Goal: Information Seeking & Learning: Learn about a topic

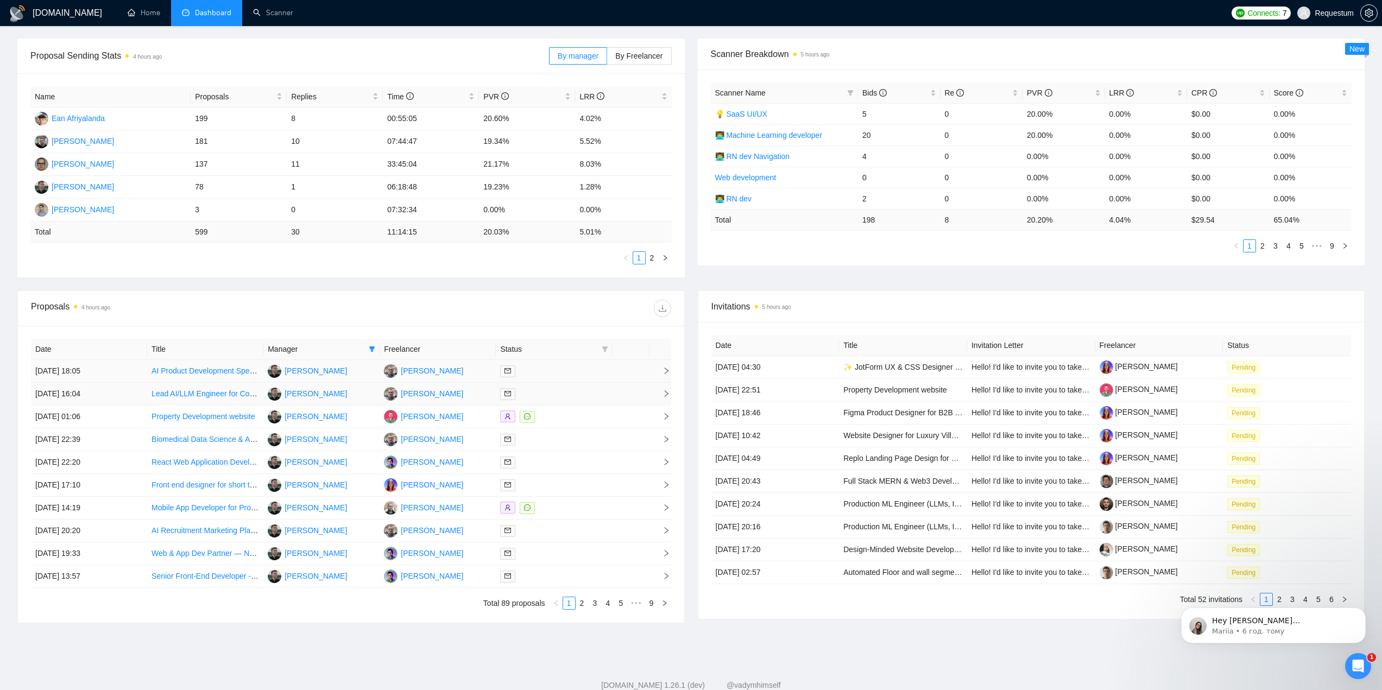
scroll to position [163, 0]
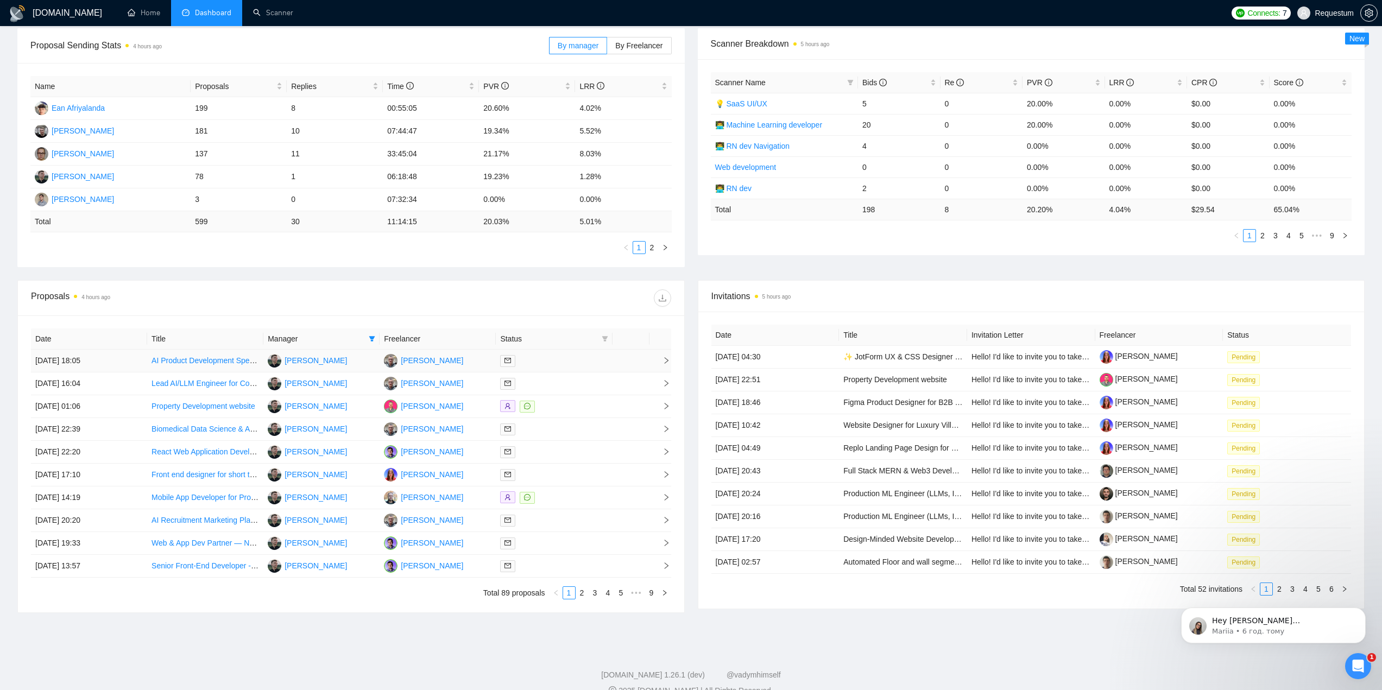
click at [550, 362] on div at bounding box center [554, 361] width 108 height 12
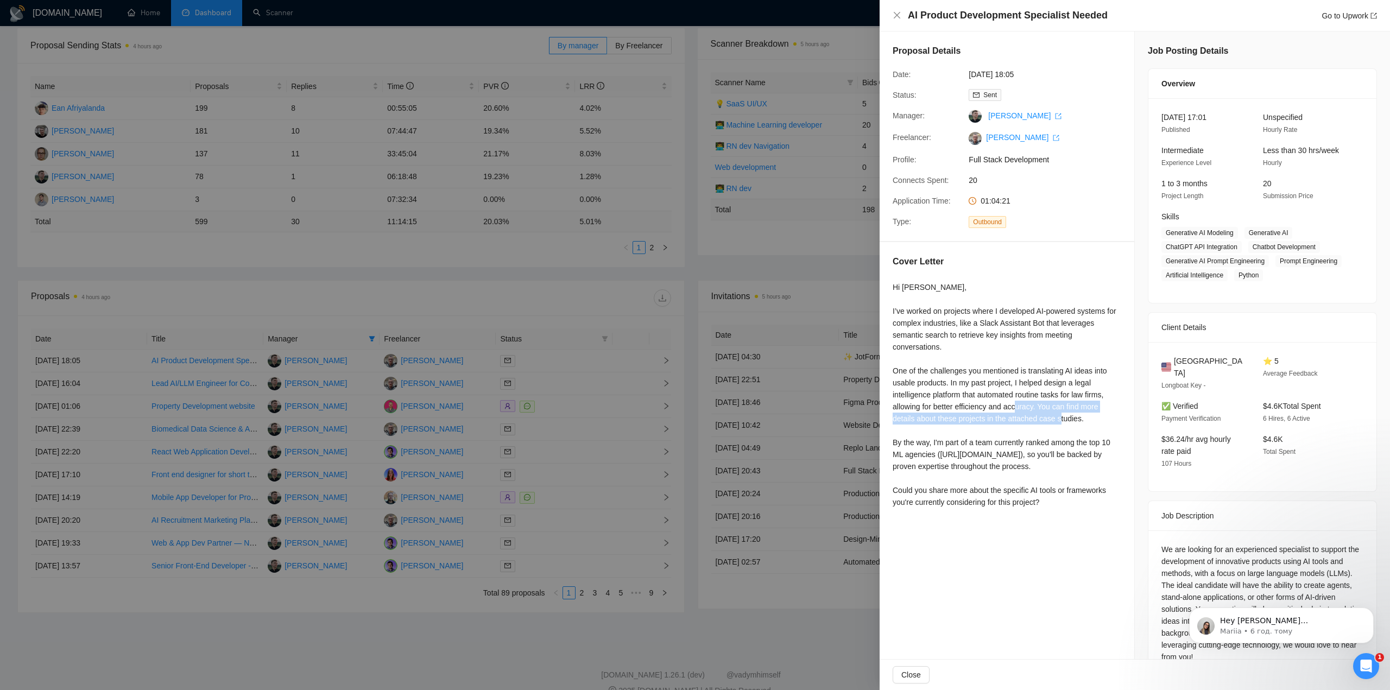
drag, startPoint x: 1038, startPoint y: 407, endPoint x: 1090, endPoint y: 415, distance: 52.2
click at [1090, 415] on div "Hi [PERSON_NAME], I’ve worked on projects where I developed AI-powered systems …" at bounding box center [1007, 394] width 229 height 227
copy div "You can find more details about these projects in the attached case studies."
click at [560, 287] on div at bounding box center [695, 345] width 1390 height 690
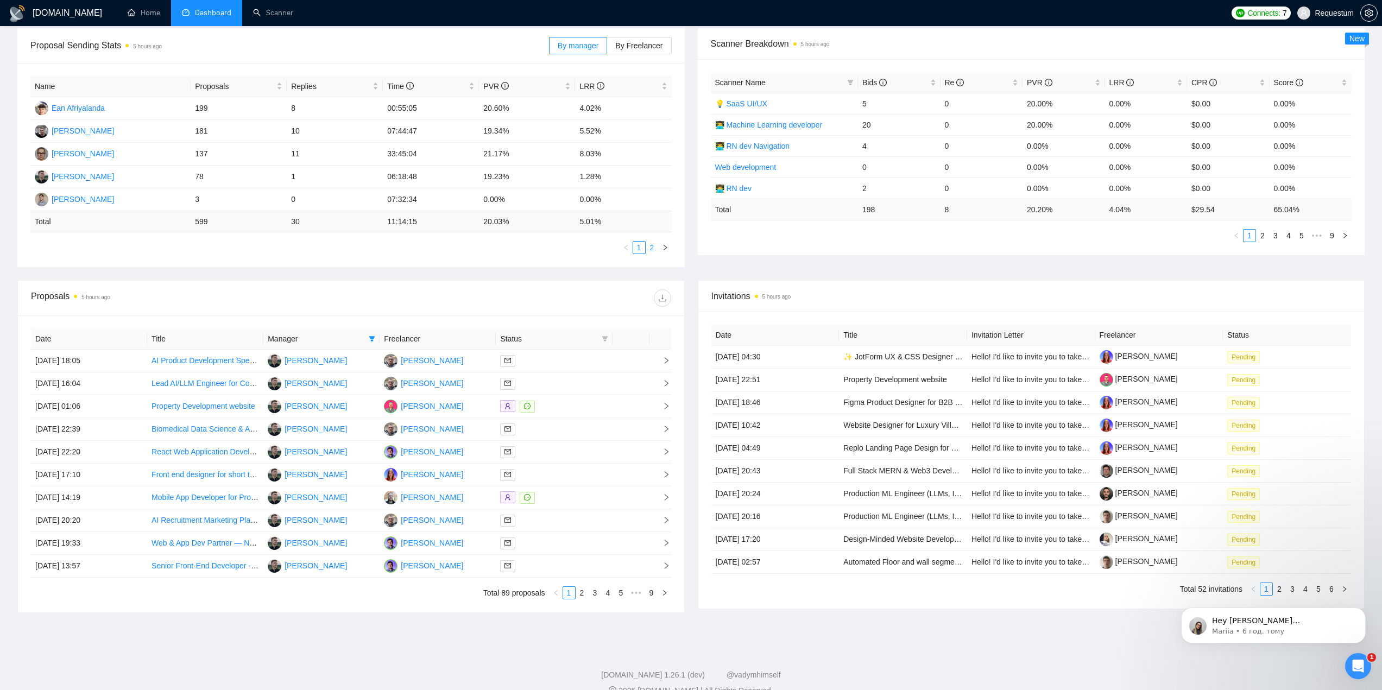
click at [653, 252] on link "2" at bounding box center [652, 248] width 12 height 12
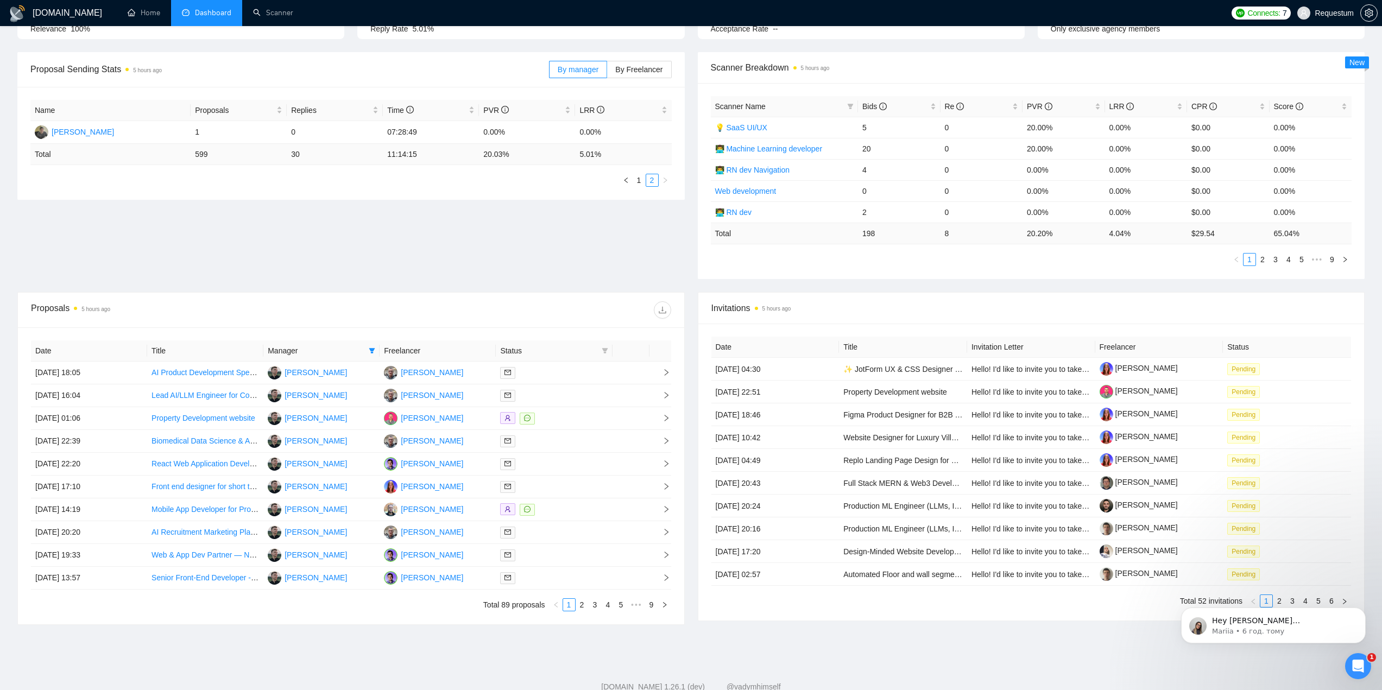
scroll to position [54, 0]
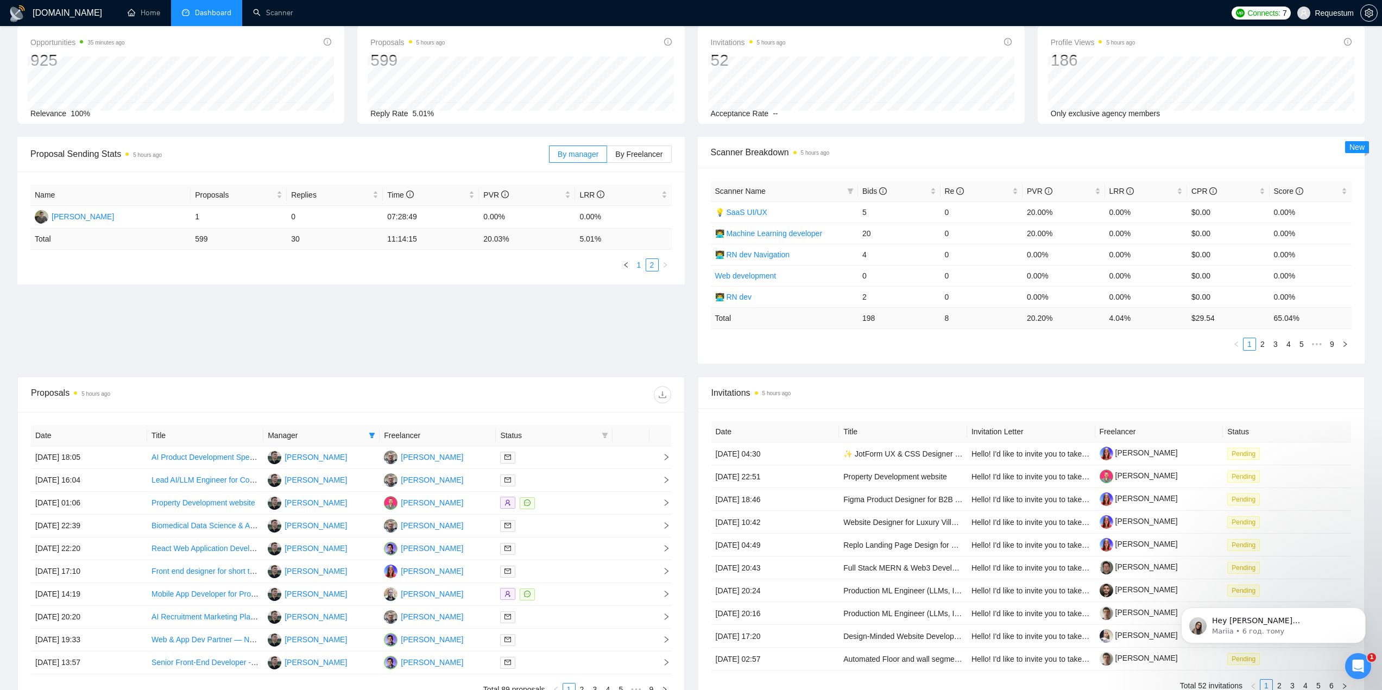
click at [638, 265] on link "1" at bounding box center [639, 265] width 12 height 12
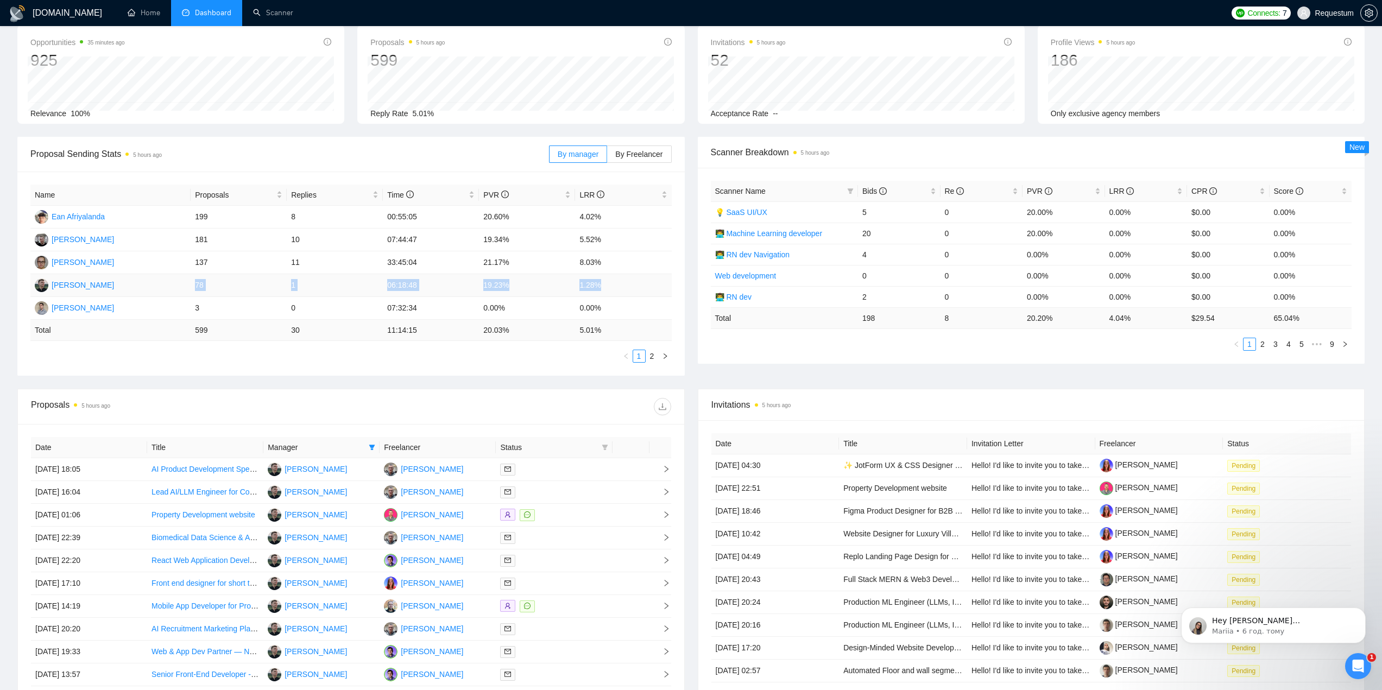
drag, startPoint x: 192, startPoint y: 284, endPoint x: 606, endPoint y: 288, distance: 414.3
click at [606, 288] on tr "[PERSON_NAME] 78 1 06:18:48 19.23% 1.28%" at bounding box center [350, 285] width 641 height 23
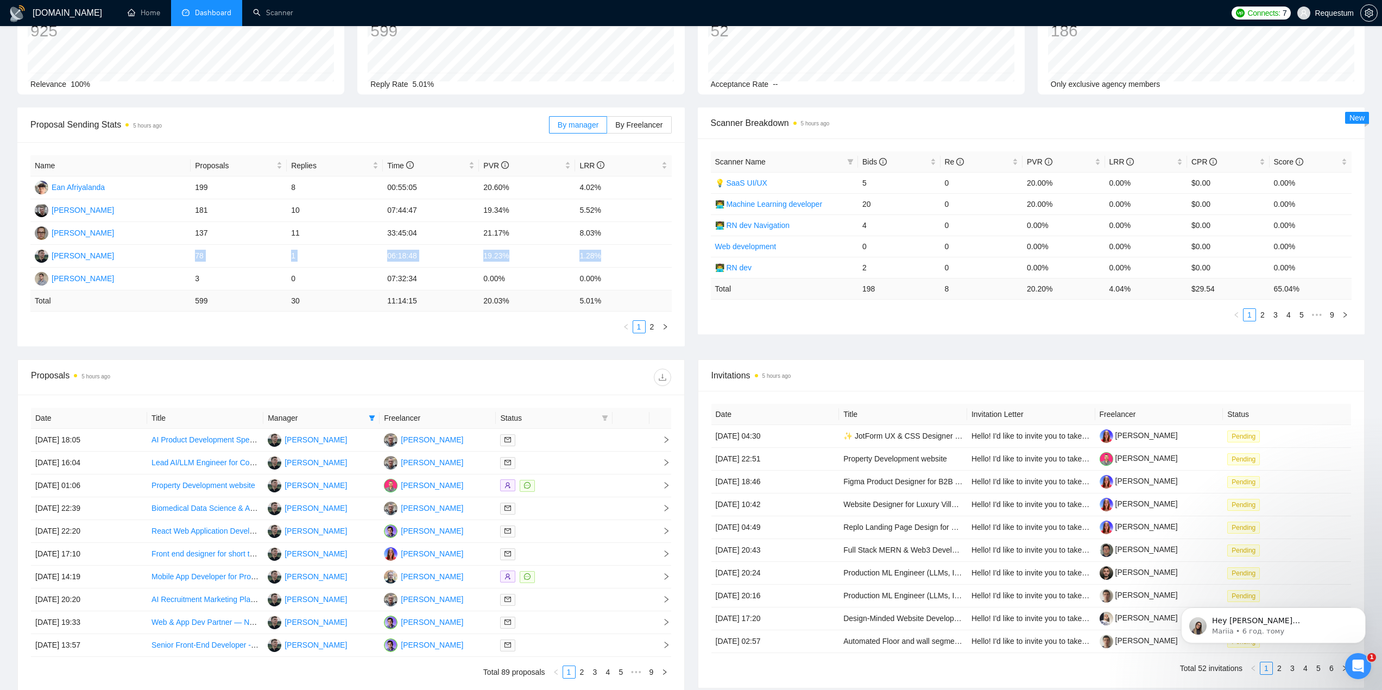
scroll to position [74, 0]
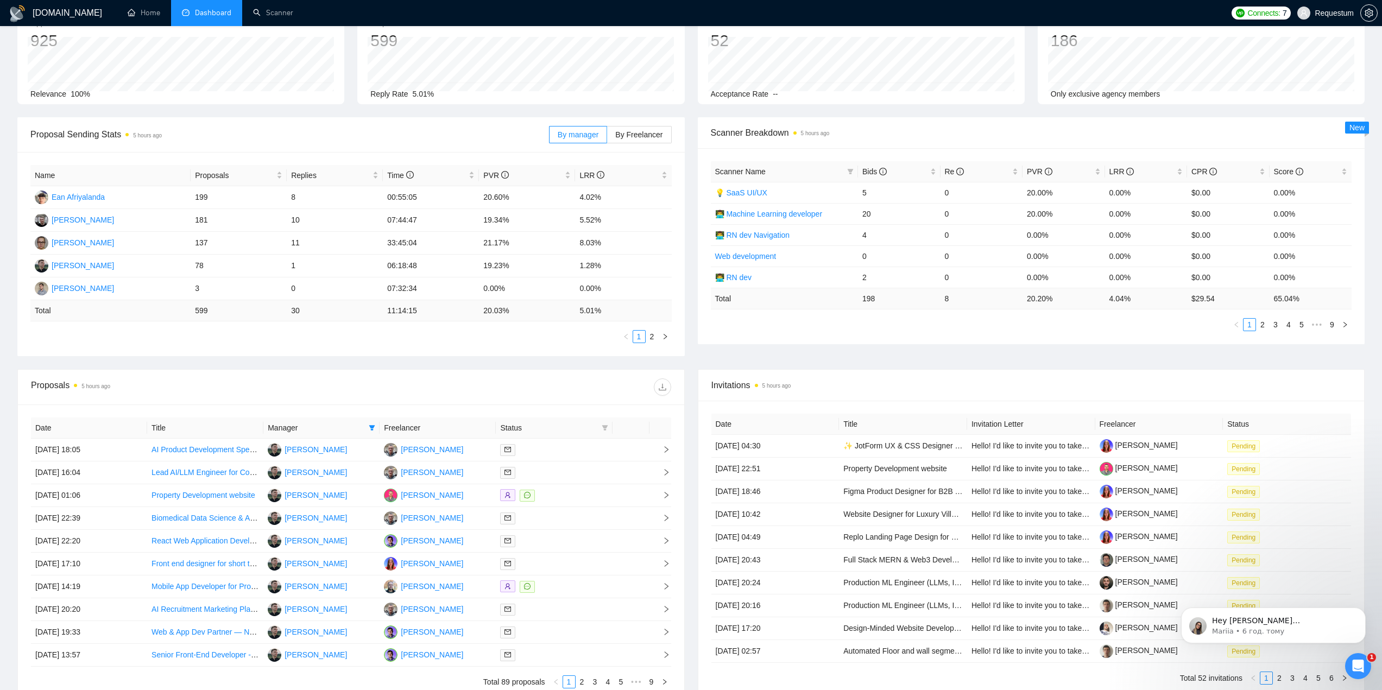
click at [365, 432] on div "Manager" at bounding box center [322, 428] width 108 height 12
click at [370, 430] on icon "filter" at bounding box center [372, 428] width 7 height 7
click at [330, 533] on span "[PERSON_NAME]" at bounding box center [326, 535] width 62 height 9
checkbox input "false"
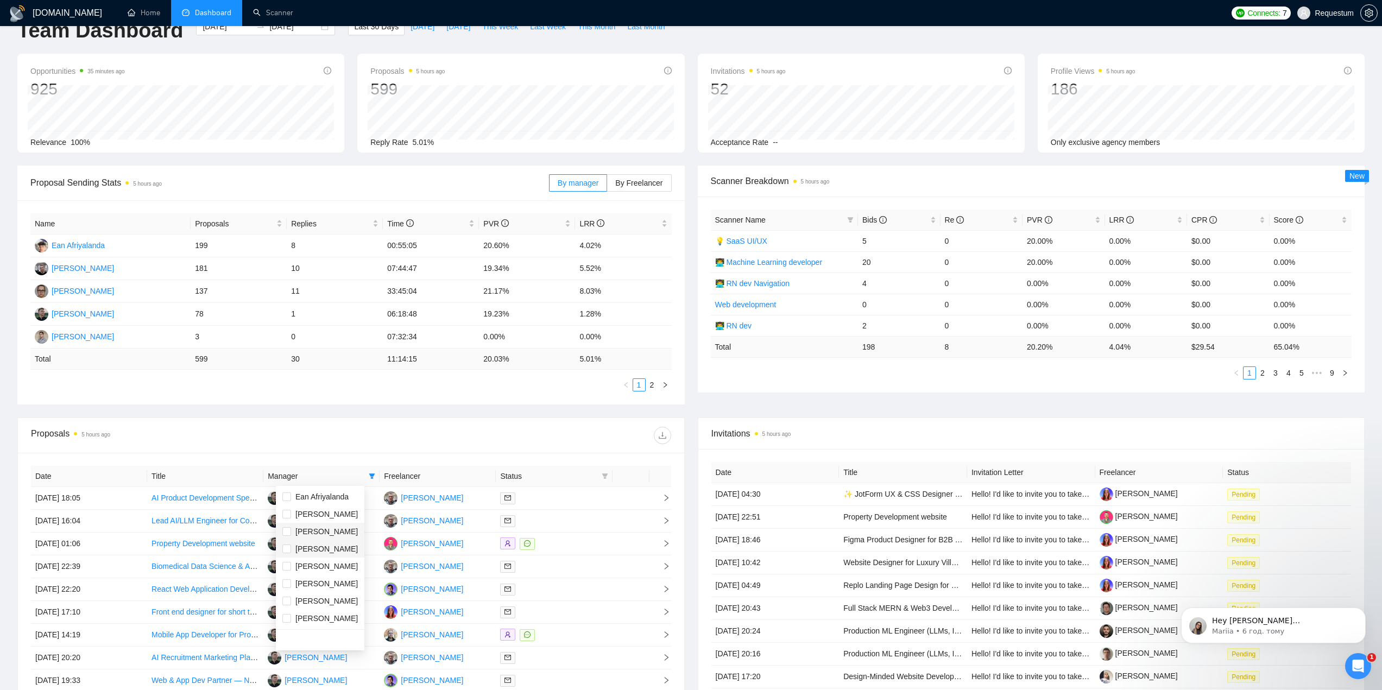
scroll to position [20, 0]
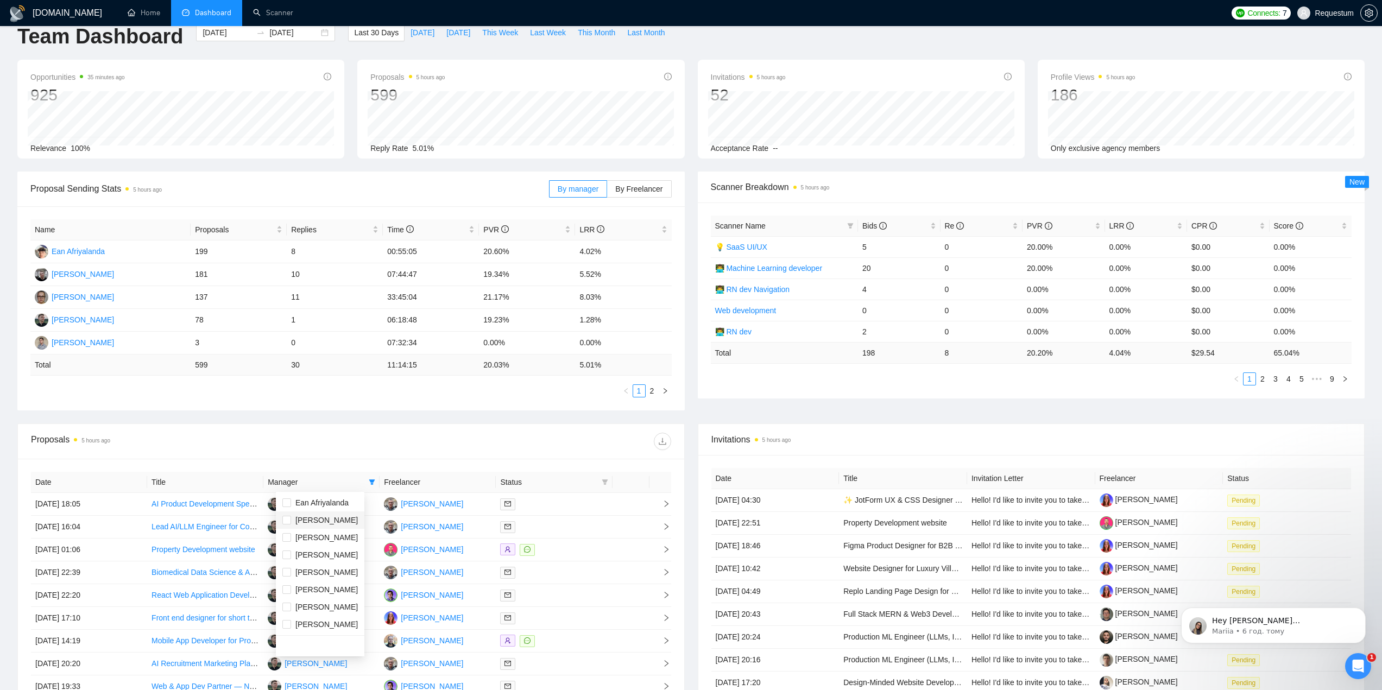
click at [333, 519] on span "[PERSON_NAME]" at bounding box center [326, 520] width 62 height 9
checkbox input "true"
click at [361, 446] on div at bounding box center [511, 441] width 320 height 17
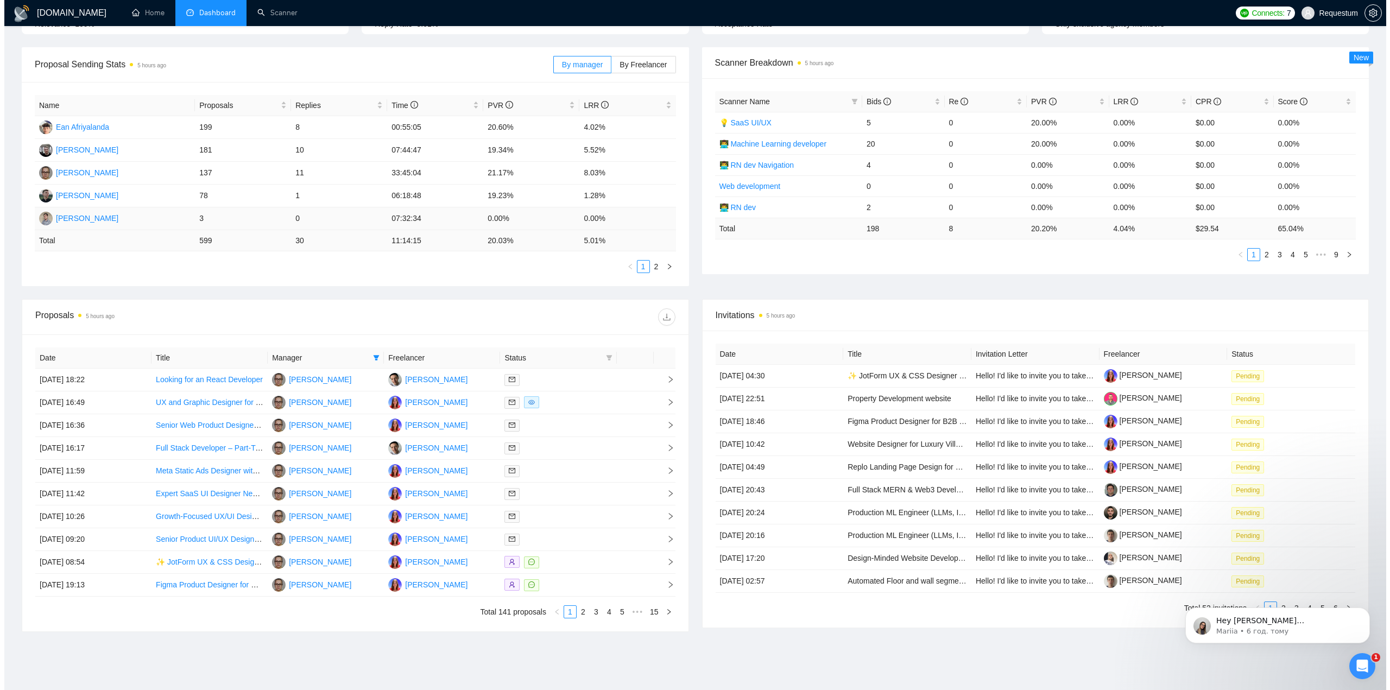
scroll to position [182, 0]
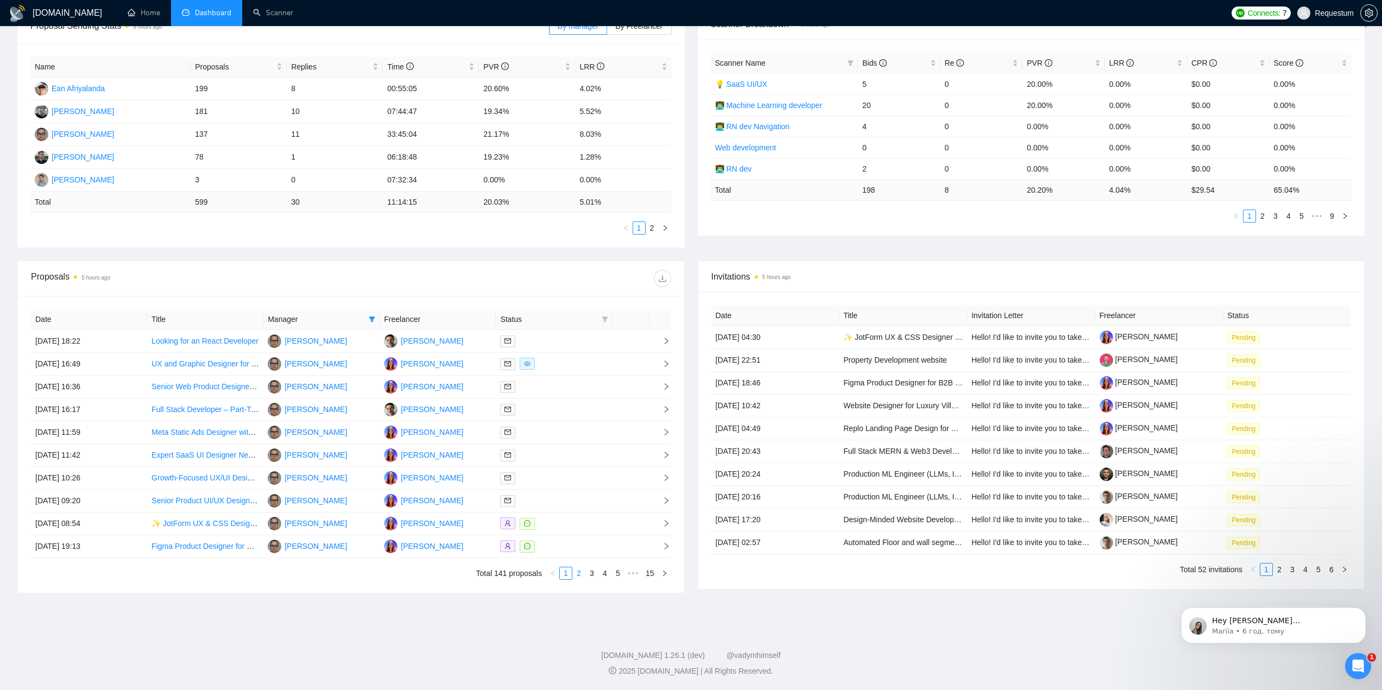
click at [580, 577] on link "2" at bounding box center [579, 573] width 12 height 12
click at [570, 364] on div at bounding box center [554, 364] width 108 height 12
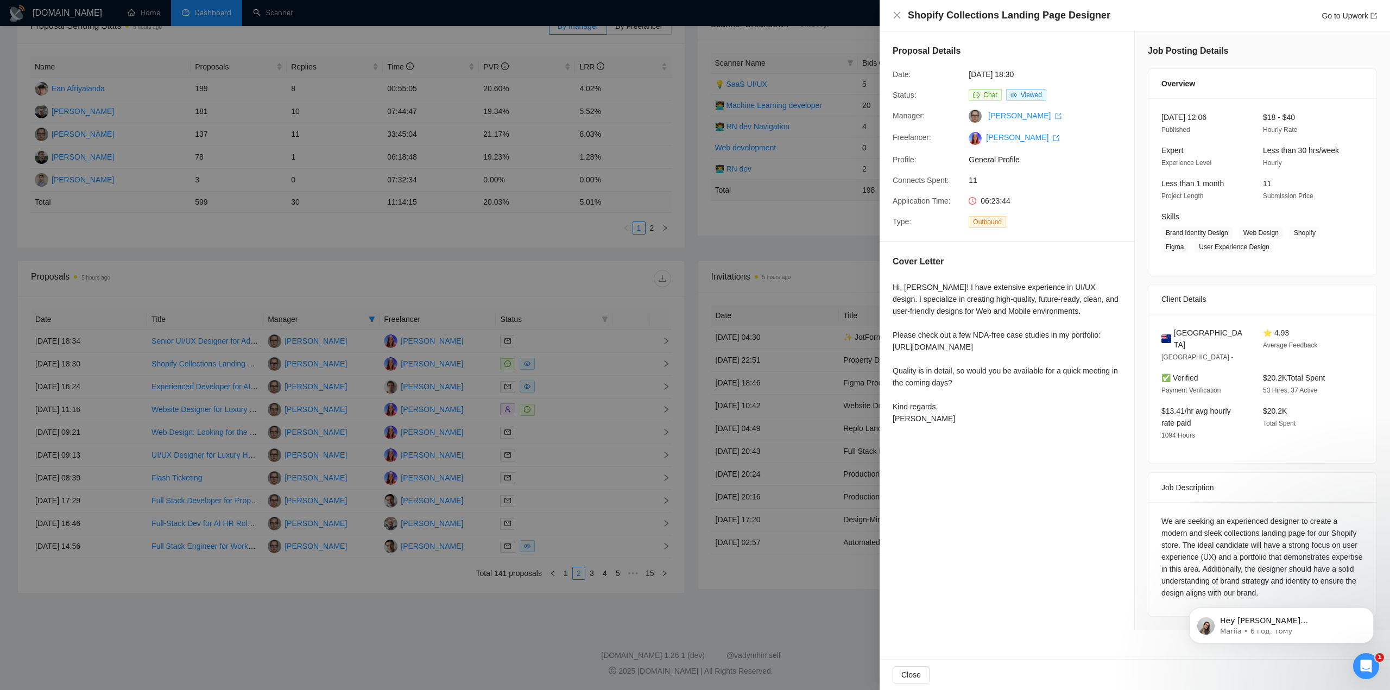
click at [578, 384] on div at bounding box center [695, 345] width 1390 height 690
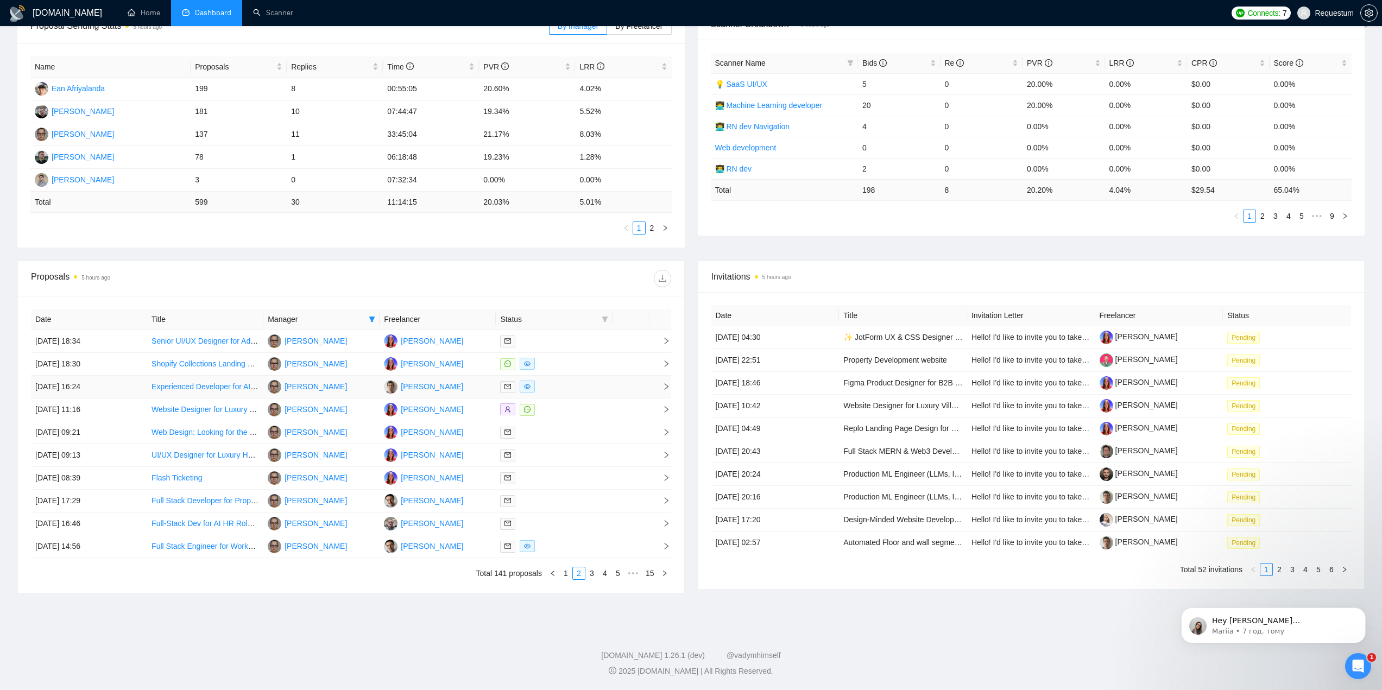
click at [578, 384] on div at bounding box center [554, 387] width 108 height 12
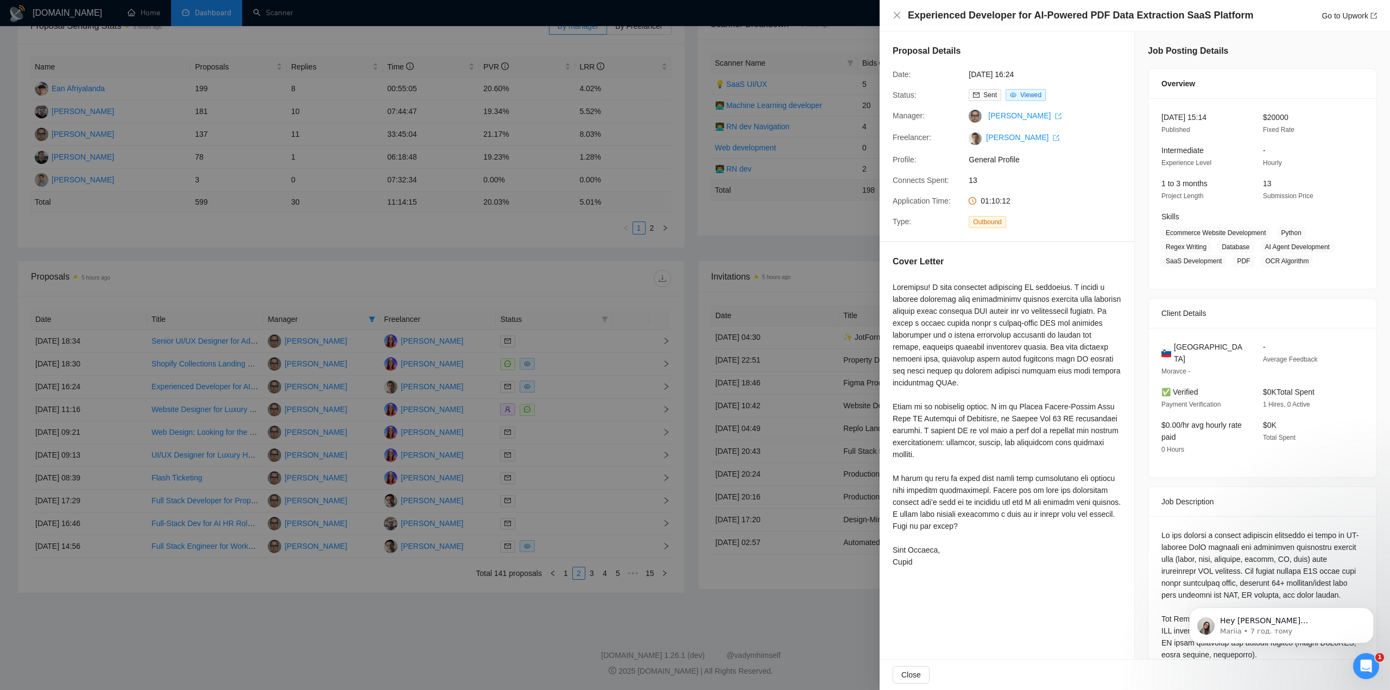
click at [651, 262] on div at bounding box center [695, 345] width 1390 height 690
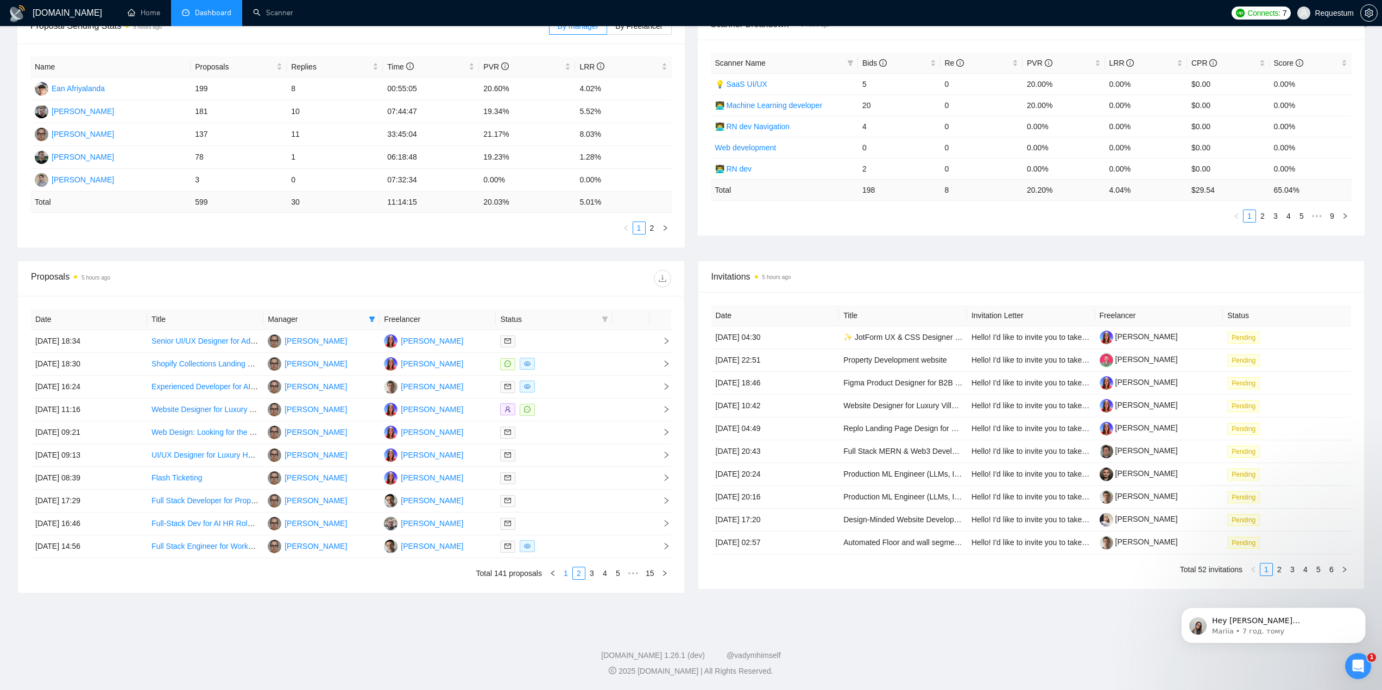
click at [567, 572] on link "1" at bounding box center [566, 573] width 12 height 12
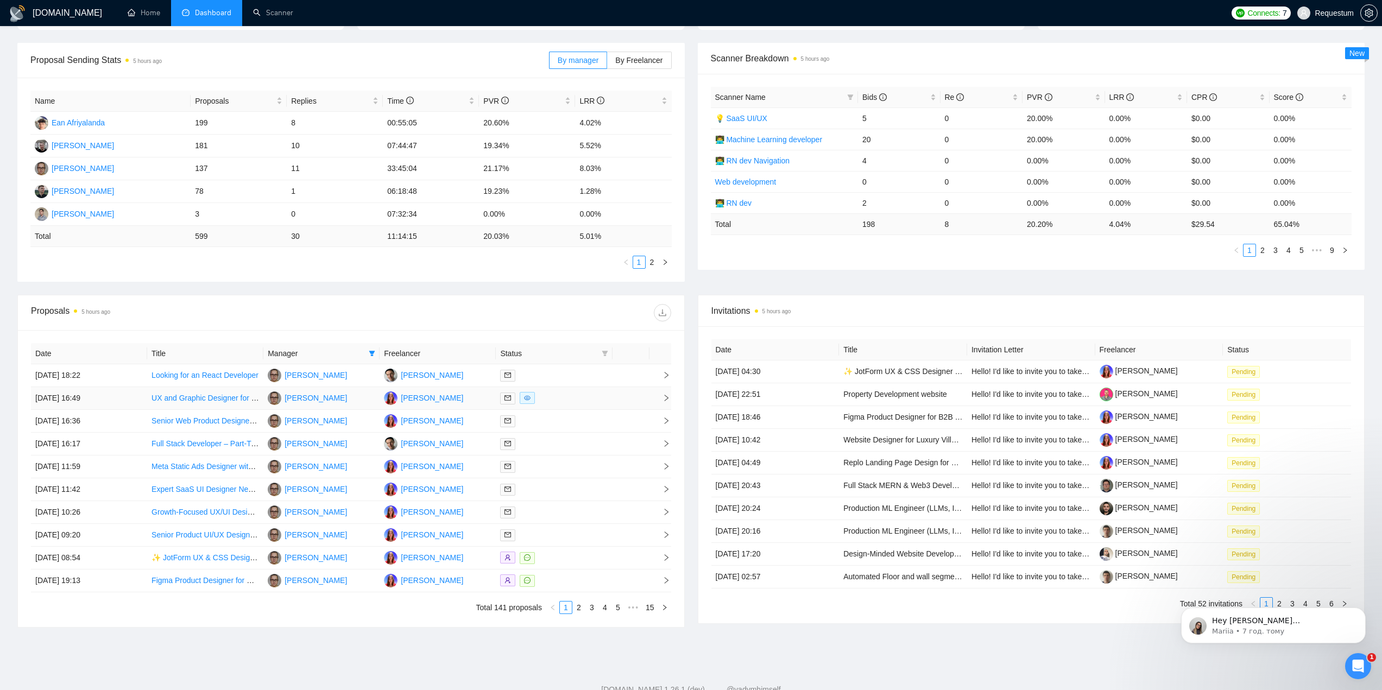
scroll to position [182, 0]
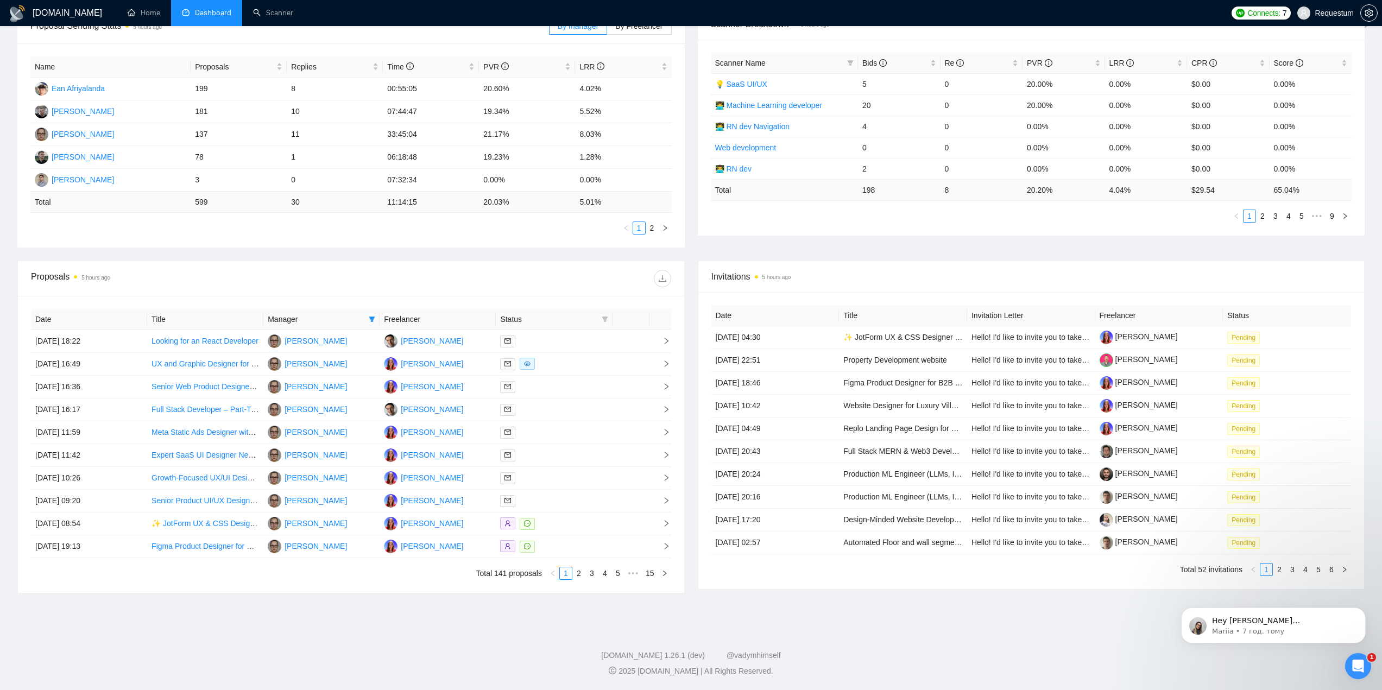
click at [307, 320] on span "Manager" at bounding box center [316, 319] width 97 height 12
click at [371, 321] on icon "filter" at bounding box center [372, 319] width 6 height 5
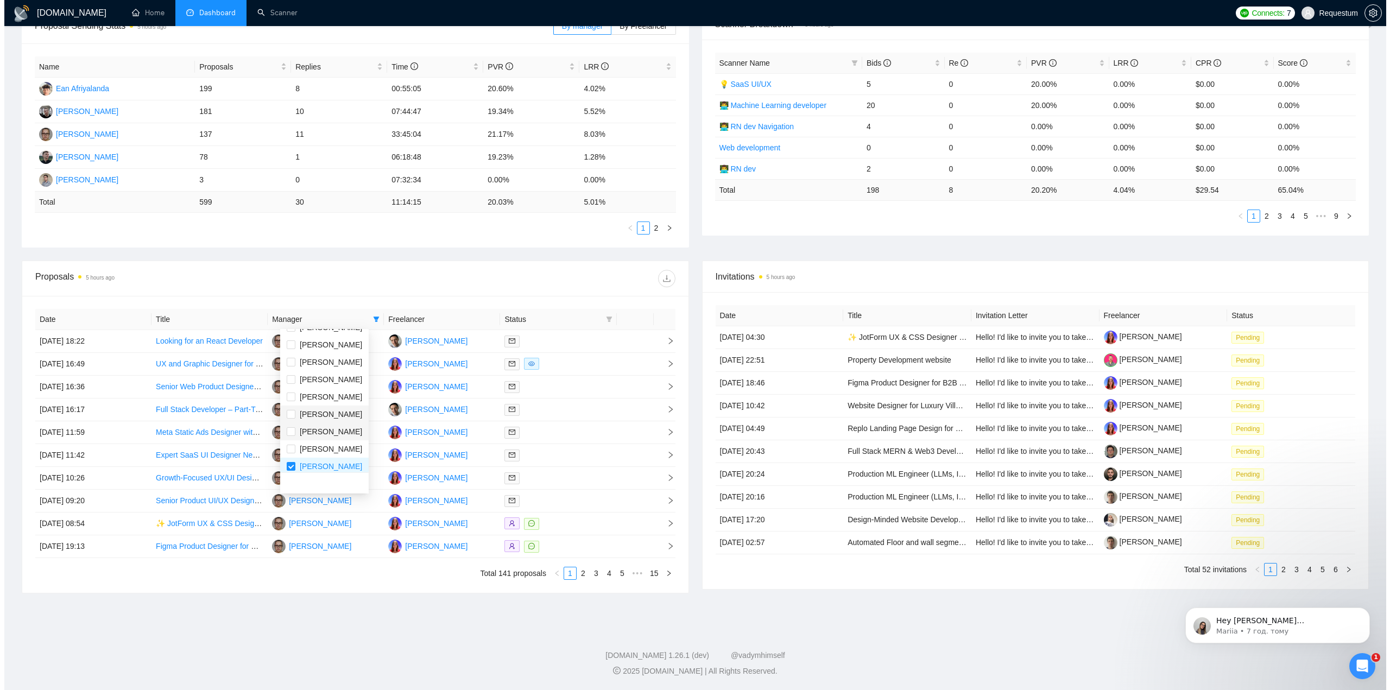
scroll to position [52, 0]
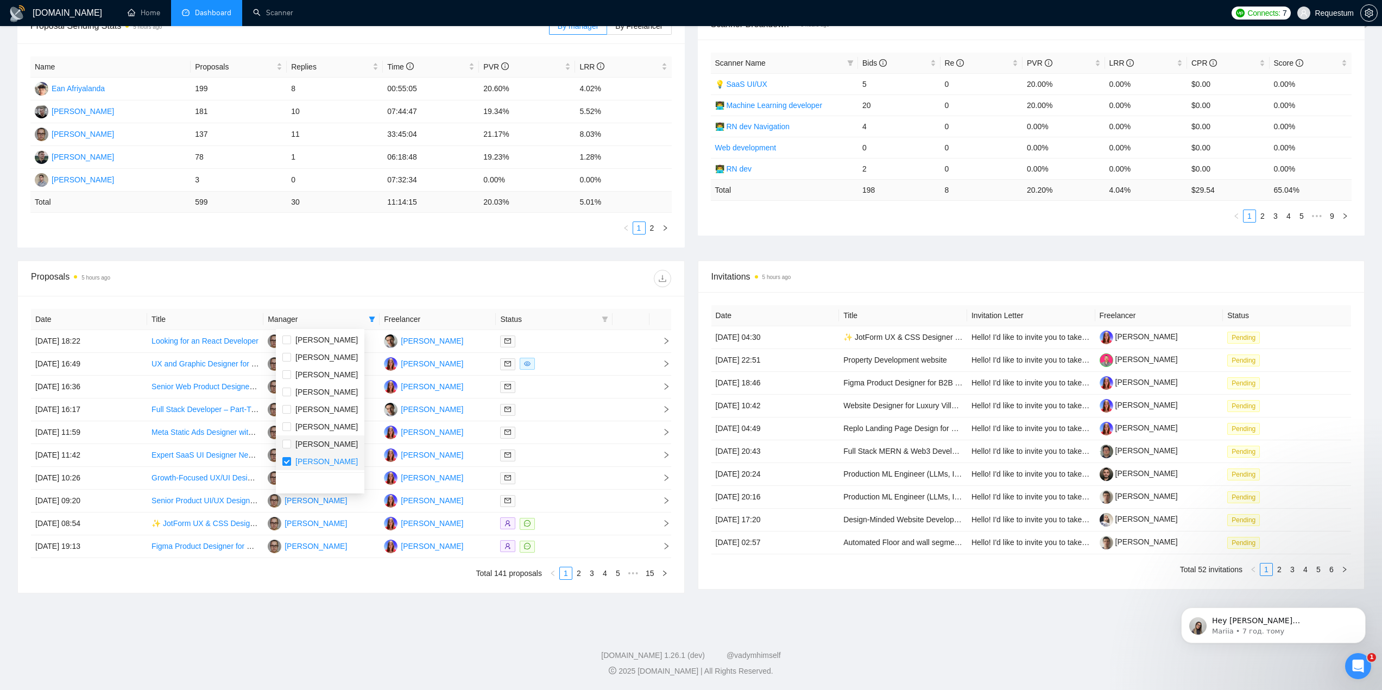
click at [320, 459] on span "[PERSON_NAME]" at bounding box center [326, 461] width 62 height 9
checkbox input "false"
click at [409, 271] on div at bounding box center [511, 278] width 320 height 17
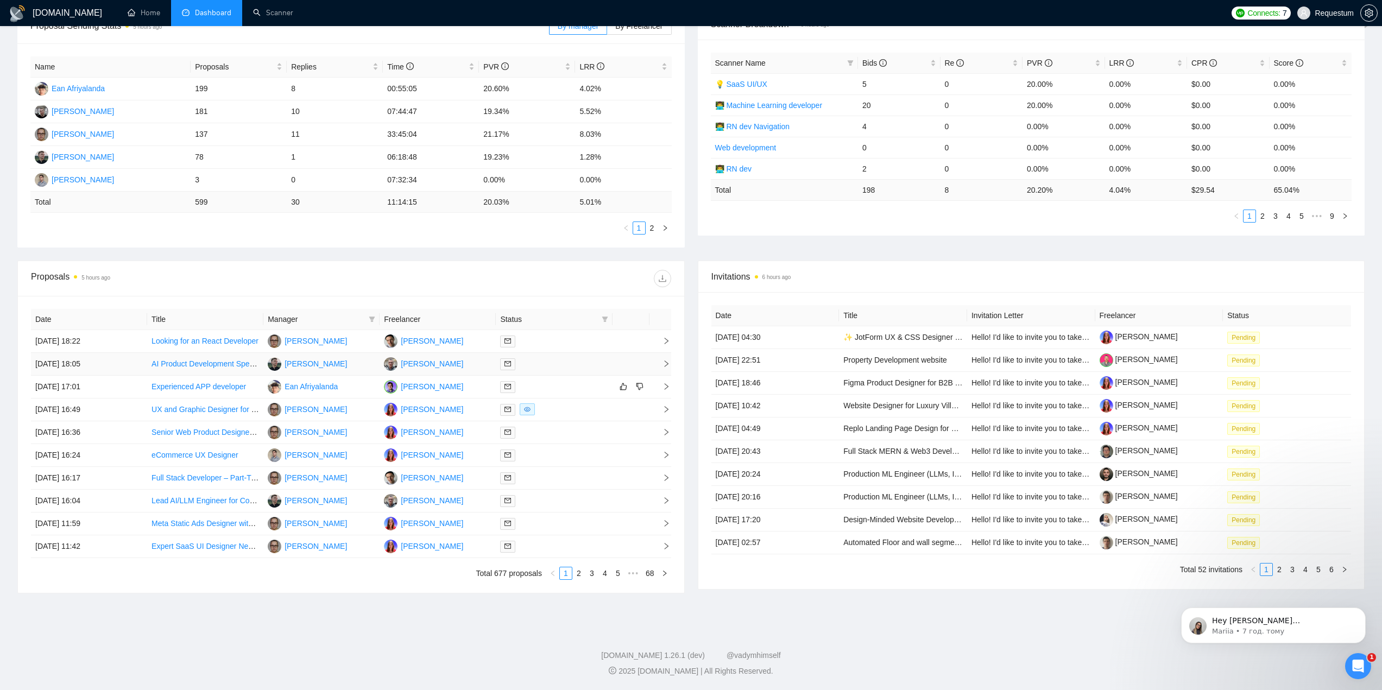
click at [552, 362] on div at bounding box center [554, 364] width 108 height 12
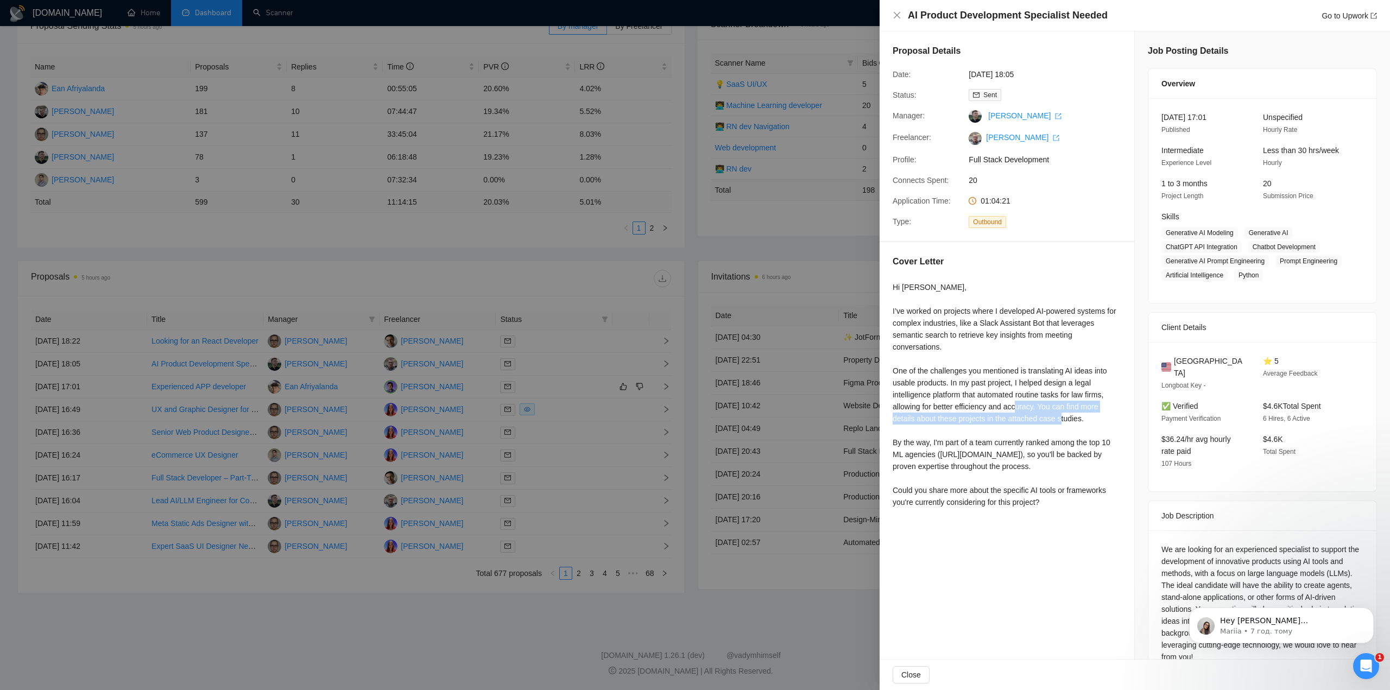
drag, startPoint x: 1038, startPoint y: 409, endPoint x: 1091, endPoint y: 418, distance: 53.9
click at [1091, 418] on div "Hi [PERSON_NAME], I’ve worked on projects where I developed AI-powered systems …" at bounding box center [1007, 394] width 229 height 227
copy div "You can find more details about these projects in the attached case studies."
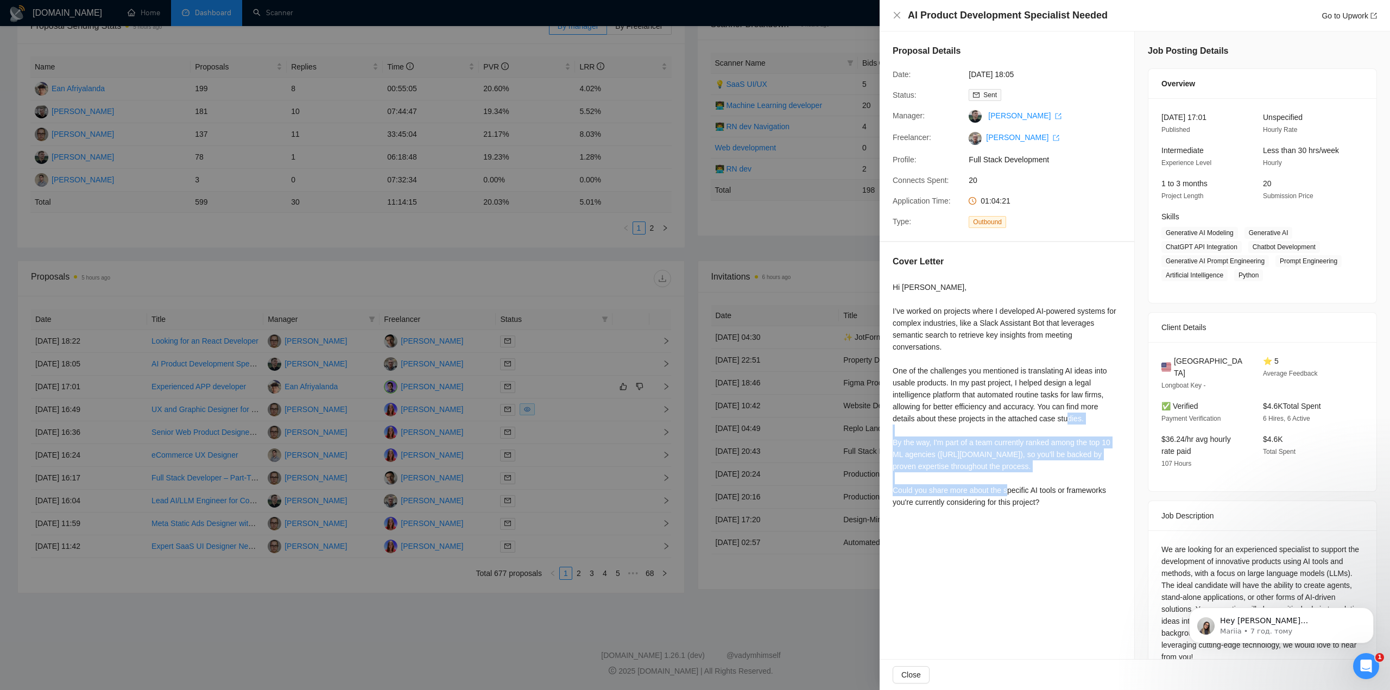
drag, startPoint x: 889, startPoint y: 442, endPoint x: 989, endPoint y: 472, distance: 103.9
click at [989, 472] on div "Cover Letter Hi [PERSON_NAME], I’ve worked on projects where I developed AI-pow…" at bounding box center [1007, 383] width 255 height 283
copy div "By the way, I'm part of a team currently ranked among the top 10 ML agencies ([…"
